Goal: Task Accomplishment & Management: Complete application form

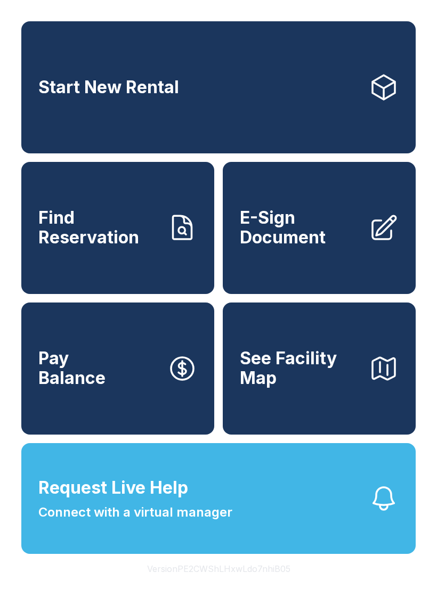
click at [292, 226] on span "E-Sign Document" at bounding box center [300, 227] width 120 height 39
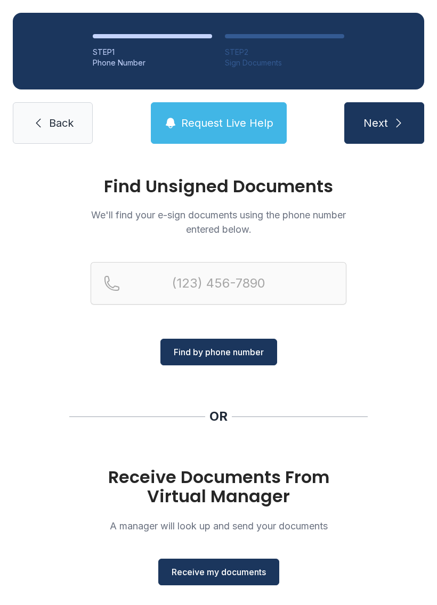
click at [222, 566] on span "Receive my documents" at bounding box center [219, 572] width 94 height 13
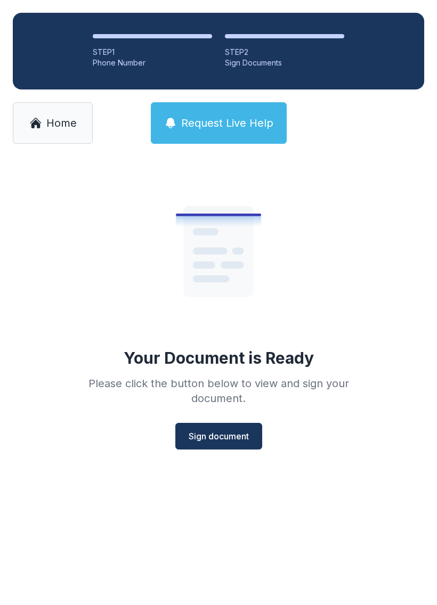
click at [226, 434] on span "Sign document" at bounding box center [219, 436] width 60 height 13
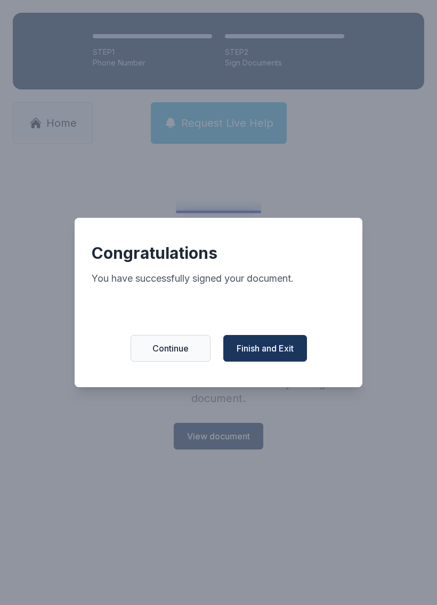
click at [252, 347] on button "Finish and Exit" at bounding box center [265, 348] width 84 height 27
